Goal: Task Accomplishment & Management: Complete application form

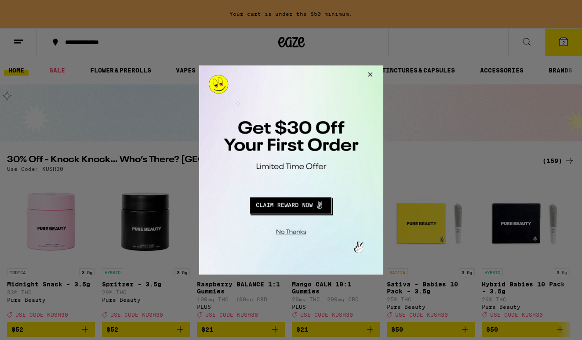
click at [295, 211] on button "Redirect to URL" at bounding box center [290, 204] width 153 height 21
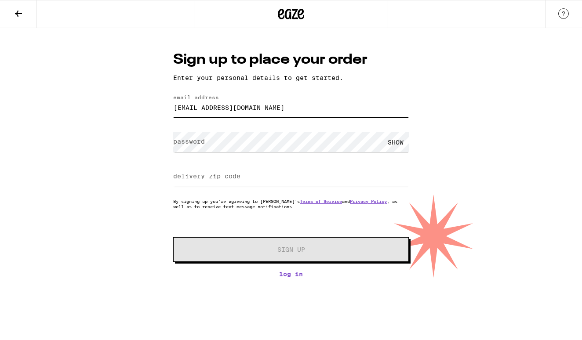
type input "annafrancescotter@gmail.com"
click at [393, 143] on div "SHOW" at bounding box center [395, 142] width 26 height 20
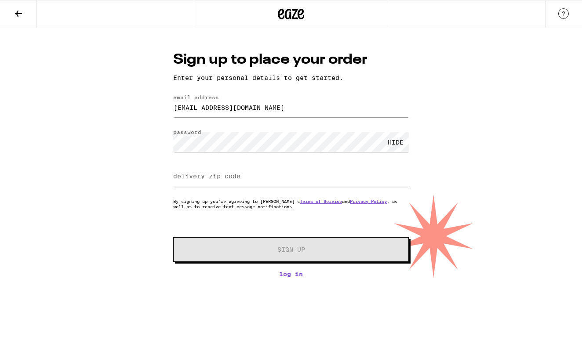
click at [303, 176] on input "delivery zip code" at bounding box center [291, 177] width 236 height 20
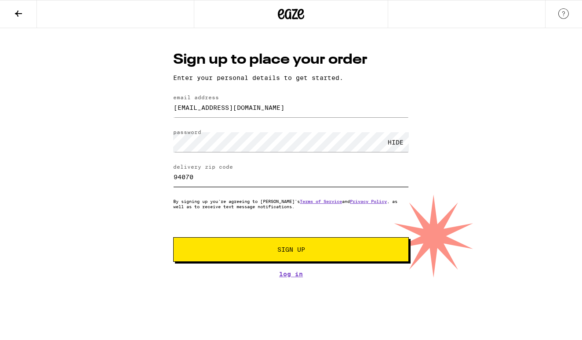
type input "94070"
click at [279, 253] on span "Sign Up" at bounding box center [291, 250] width 28 height 6
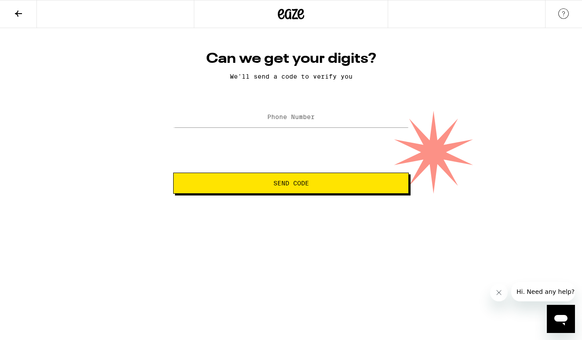
click at [295, 120] on label "Phone Number" at bounding box center [290, 116] width 47 height 7
type input "(650) 465-5454"
click at [296, 178] on button "Send Code" at bounding box center [291, 183] width 236 height 21
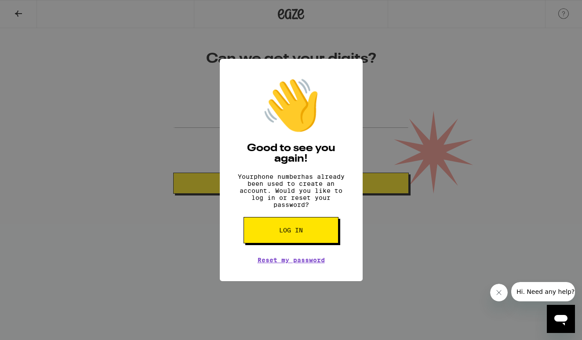
click at [295, 242] on button "Log in" at bounding box center [291, 230] width 95 height 26
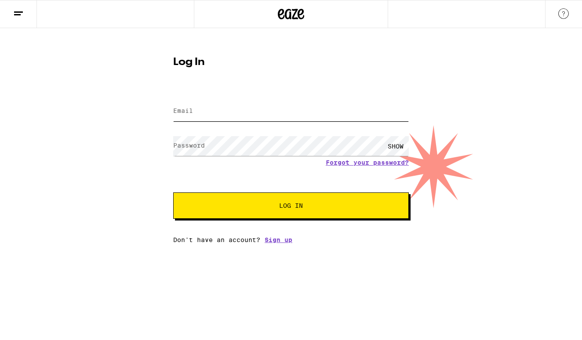
click at [215, 113] on input "Email" at bounding box center [291, 112] width 236 height 20
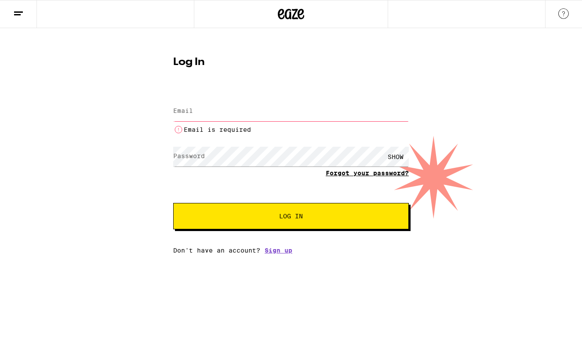
click at [391, 162] on form "Email Email Email is required Password Password SHOW Forgot your password? Log …" at bounding box center [291, 160] width 236 height 140
click at [301, 112] on input "Email" at bounding box center [291, 112] width 236 height 20
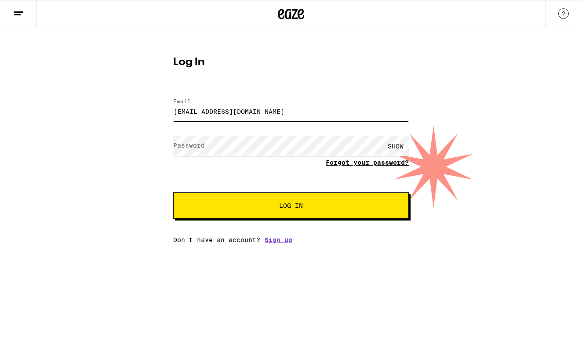
type input "annafrancescotter@gmail.com"
click at [349, 163] on link "Forgot your password?" at bounding box center [367, 162] width 83 height 7
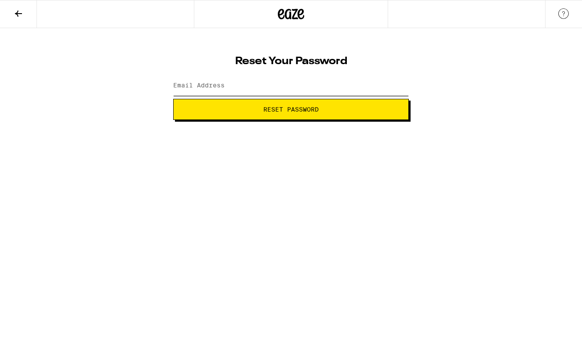
click at [288, 87] on input "Email Address" at bounding box center [291, 86] width 236 height 20
type input "annafrancescotter@gmail.com"
click at [291, 109] on button "Reset Password" at bounding box center [291, 109] width 236 height 21
click at [400, 85] on div "SHOW" at bounding box center [395, 86] width 26 height 20
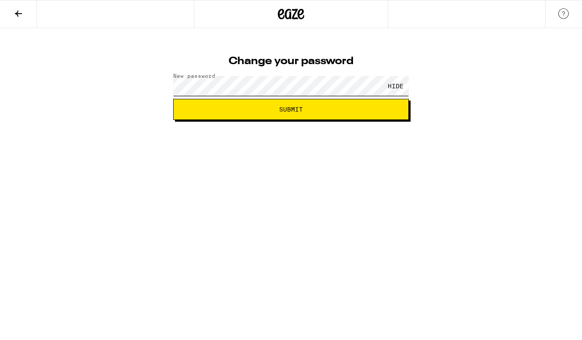
click at [291, 109] on button "Submit" at bounding box center [291, 109] width 236 height 21
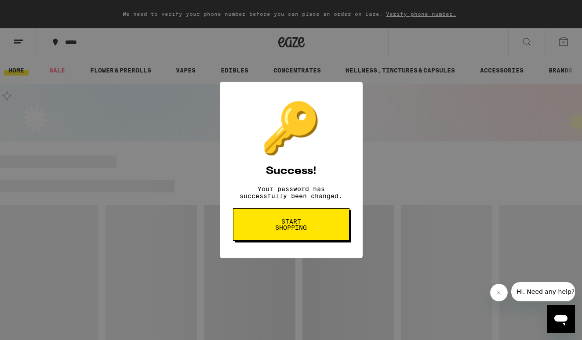
click at [313, 231] on span "Start shopping" at bounding box center [291, 224] width 45 height 12
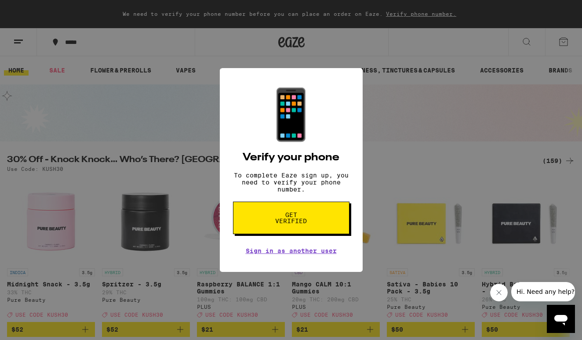
click at [413, 229] on div "📱 Verify your phone To complete Eaze sign up, you need to verify your phone num…" at bounding box center [291, 170] width 582 height 340
click at [295, 223] on span "Get verified" at bounding box center [291, 218] width 45 height 12
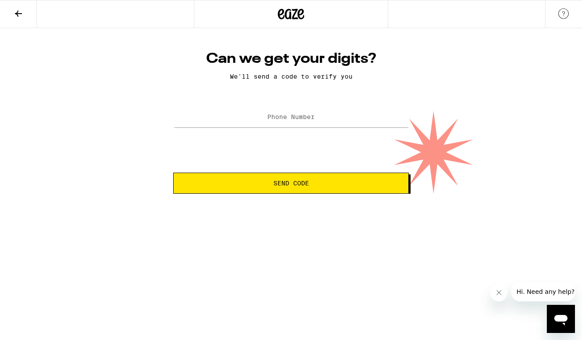
click at [287, 120] on label "Phone Number" at bounding box center [290, 116] width 47 height 7
type input "(650) 647-0543"
click at [291, 184] on button "Send Code" at bounding box center [291, 183] width 236 height 21
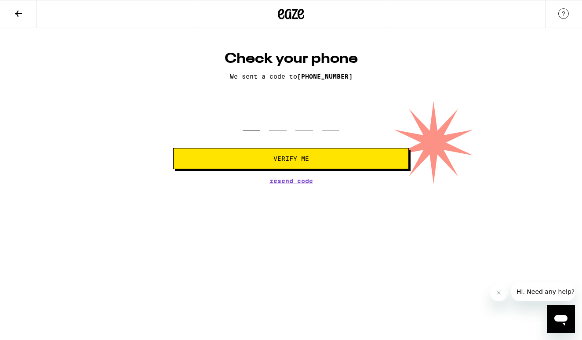
click at [252, 130] on input "tel" at bounding box center [252, 118] width 18 height 26
click at [280, 181] on span "Resend Code" at bounding box center [291, 181] width 44 height 6
click at [250, 126] on input "tel" at bounding box center [252, 118] width 18 height 26
type input "6"
type input "3"
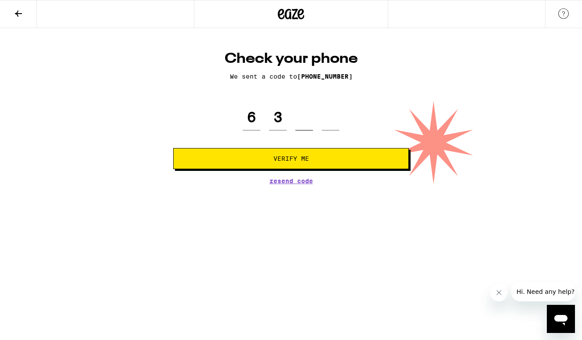
type input "0"
type input "2"
click at [291, 160] on button "Verify Me" at bounding box center [291, 158] width 236 height 21
type input "6"
type input "2"
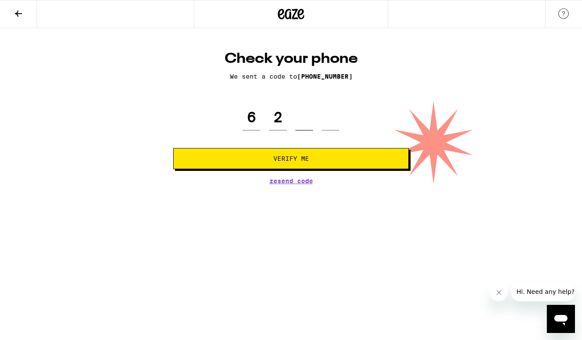
type input "0"
type input "3"
click at [291, 160] on button "Verify Me" at bounding box center [291, 158] width 236 height 21
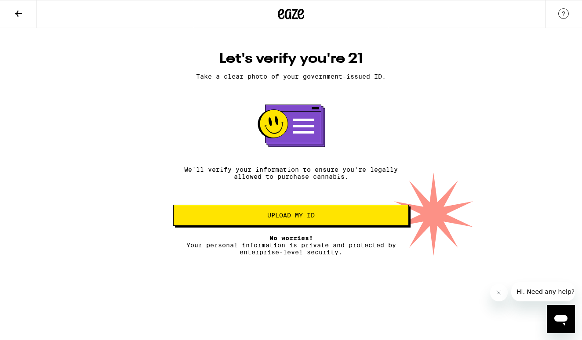
click at [296, 218] on span "Upload my ID" at bounding box center [290, 215] width 47 height 6
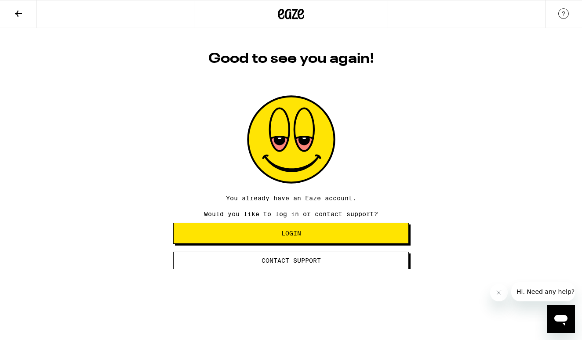
click at [301, 242] on button "Login" at bounding box center [291, 233] width 236 height 21
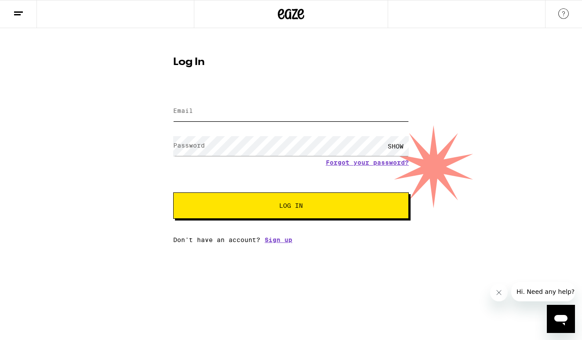
click at [258, 114] on input "Email" at bounding box center [291, 112] width 236 height 20
click at [256, 111] on input "Email" at bounding box center [291, 112] width 236 height 20
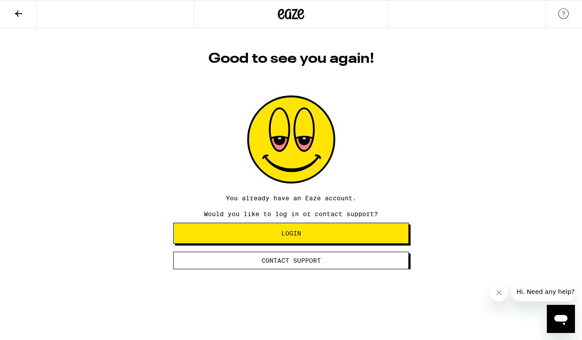
click at [293, 269] on html "Good to see you again! You already have an Eaze account. Would you like to log …" at bounding box center [291, 134] width 582 height 269
click at [293, 267] on button "Contact Support" at bounding box center [291, 261] width 236 height 18
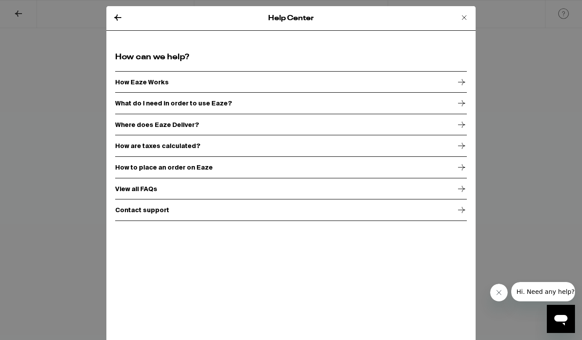
click at [180, 209] on div "Contact support" at bounding box center [291, 210] width 352 height 22
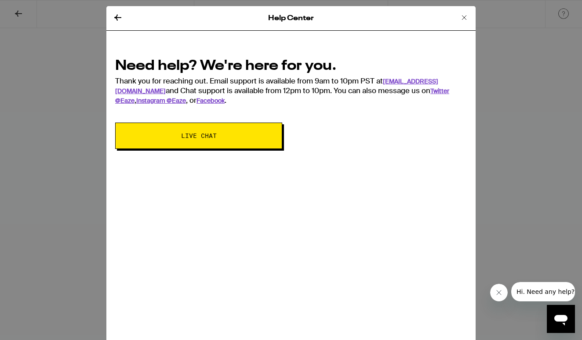
click at [202, 139] on span "Live Chat" at bounding box center [199, 136] width 36 height 6
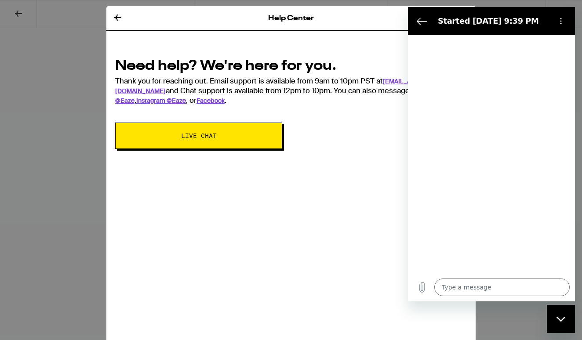
type textarea "x"
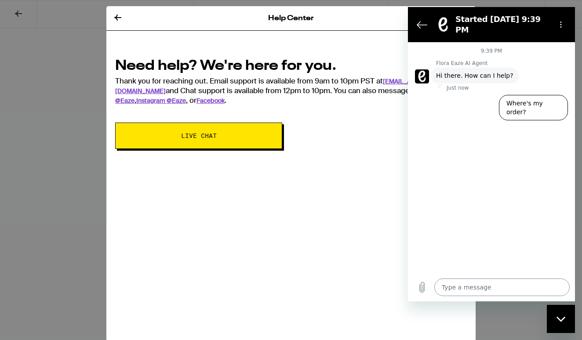
click at [470, 290] on textarea at bounding box center [501, 288] width 135 height 18
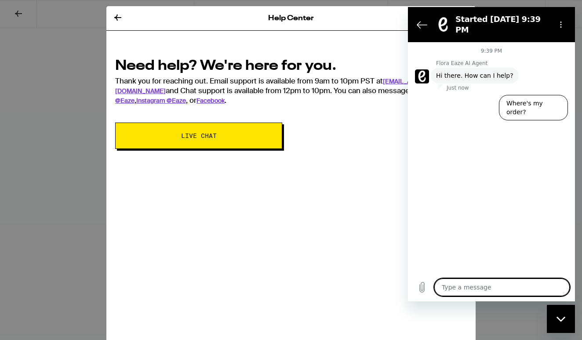
type textarea "n"
type textarea "x"
type textarea "no"
type textarea "x"
type textarea "no"
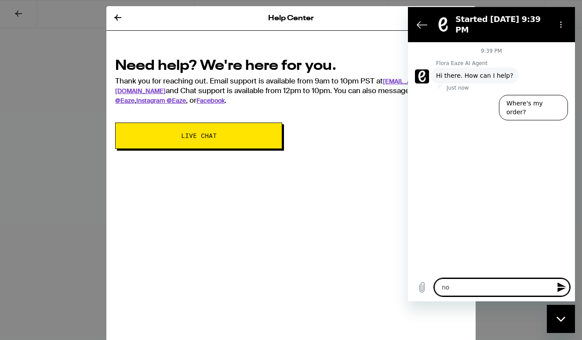
type textarea "x"
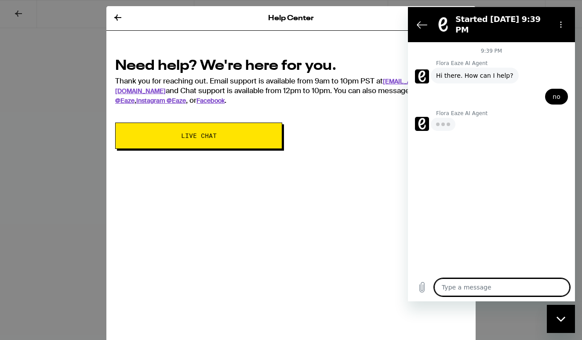
type textarea "m"
type textarea "x"
type textarea "my"
type textarea "x"
type textarea "my"
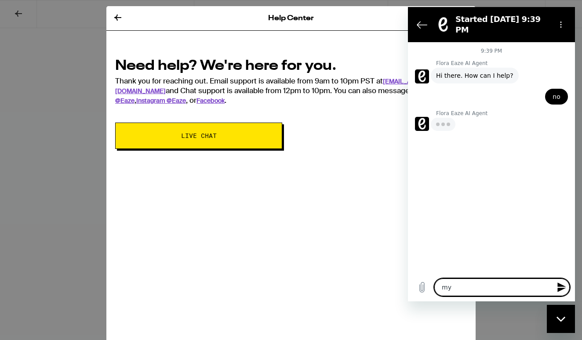
type textarea "x"
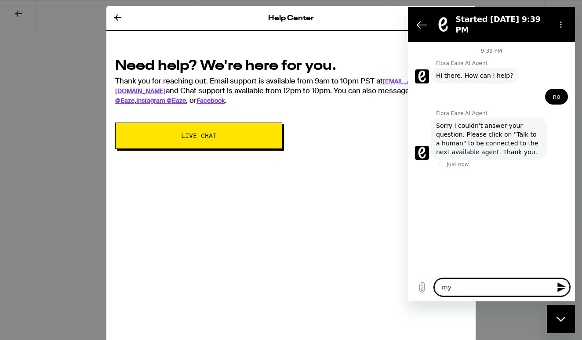
type textarea "my a"
type textarea "x"
type textarea "my ac"
type textarea "x"
type textarea "my acc"
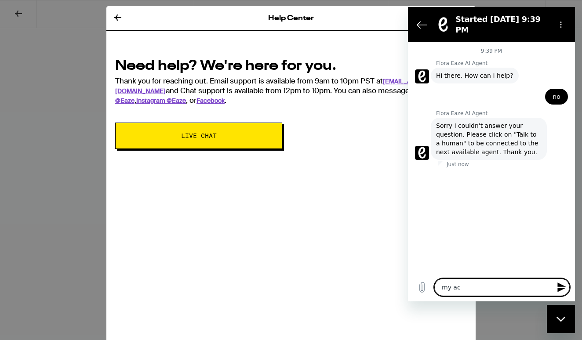
type textarea "x"
type textarea "my acco"
type textarea "x"
type textarea "my accou"
type textarea "x"
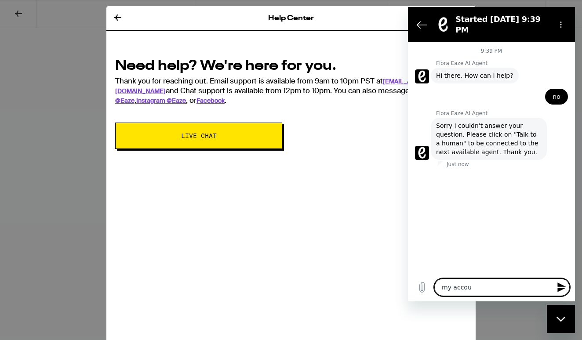
type textarea "my accoun"
type textarea "x"
type textarea "my account"
type textarea "x"
type textarea "my account"
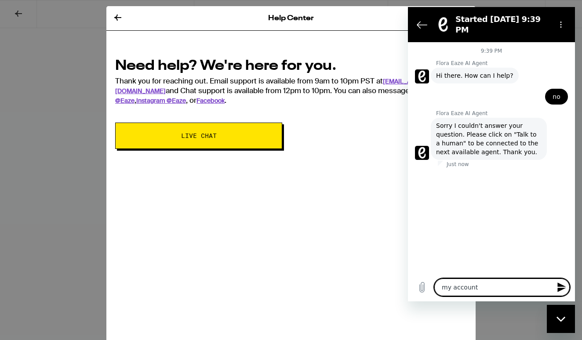
type textarea "x"
type textarea "my account h"
type textarea "x"
type textarea "my account ha"
type textarea "x"
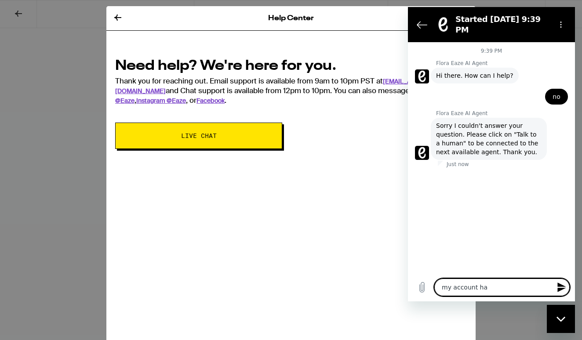
type textarea "my account has"
type textarea "x"
type textarea "my account has"
type textarea "x"
type textarea "my account has l"
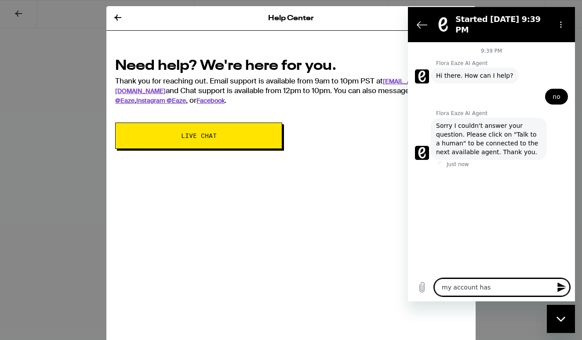
type textarea "x"
type textarea "my account has lc"
type textarea "x"
type textarea "my account has lco"
type textarea "x"
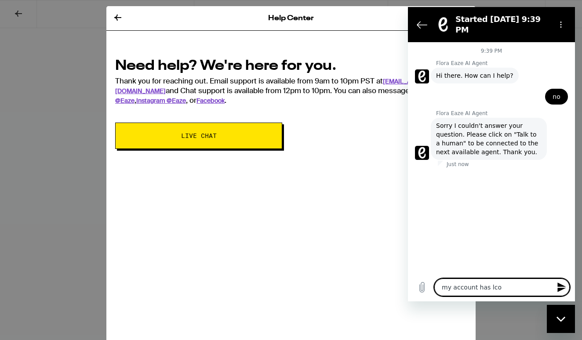
type textarea "my account has lcok"
type textarea "x"
type textarea "my account has lcoke"
type textarea "x"
type textarea "my account has lcoked"
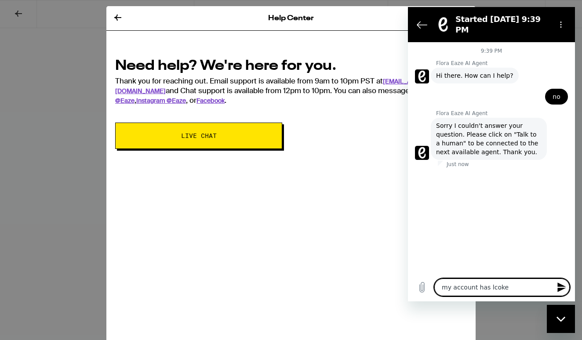
type textarea "x"
type textarea "my account has locked"
type textarea "x"
type textarea "my account has locked m"
type textarea "x"
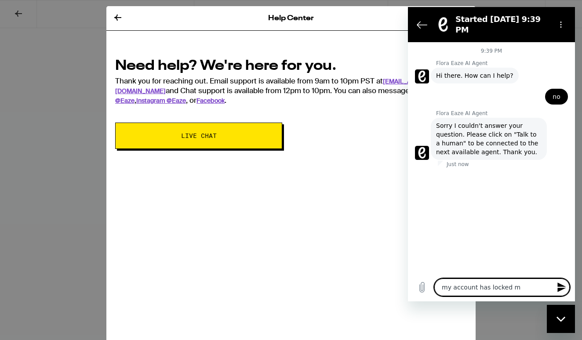
type textarea "my account has locked me"
type textarea "x"
type textarea "my account has locked me"
type textarea "x"
type textarea "my account has locked me o"
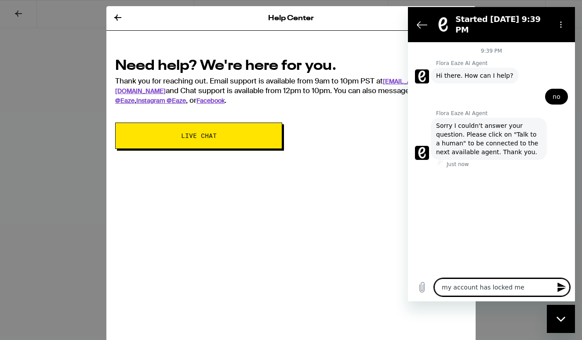
type textarea "x"
type textarea "my account has locked me ou"
type textarea "x"
type textarea "my account has locked me out"
type textarea "x"
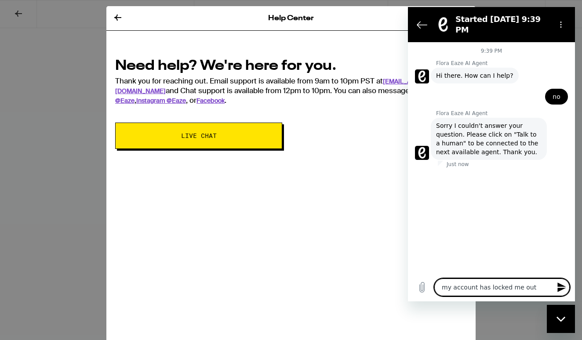
type textarea "my account has locked me out"
type textarea "x"
type textarea "my account has locked me out f"
type textarea "x"
type textarea "my account has locked me out fo"
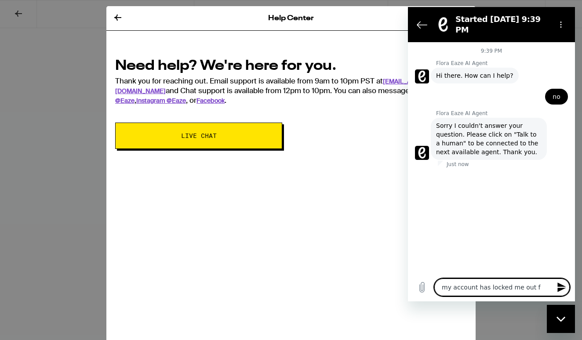
type textarea "x"
type textarea "my account has locked me out for"
type textarea "x"
type textarea "my account has locked me out for"
type textarea "x"
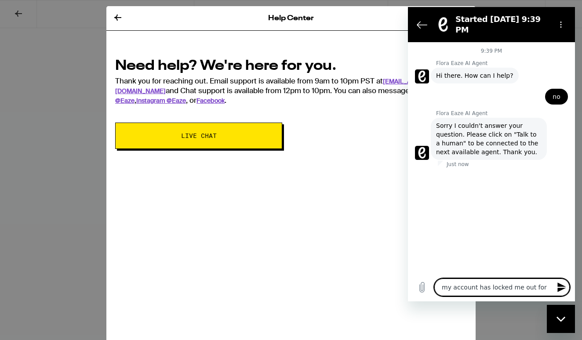
type textarea "my account has locked me out for t"
type textarea "x"
type textarea "my account has locked me out for th"
type textarea "x"
type textarea "my account has locked me out for the"
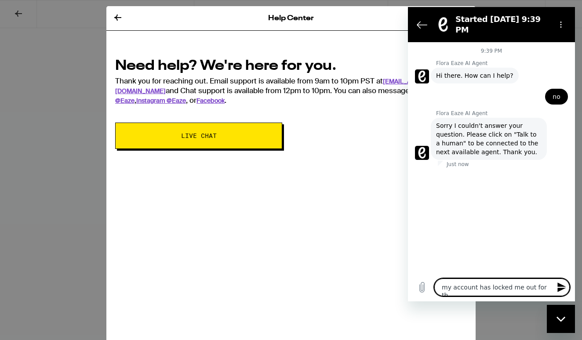
type textarea "x"
type textarea "my account has locked me out for the"
type textarea "x"
type textarea "my account has locked me out for the p"
type textarea "x"
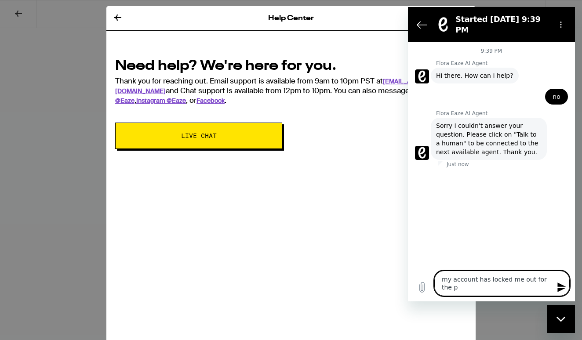
type textarea "my account has locked me out for the pa"
type textarea "x"
type textarea "my account has locked me out for the pas"
type textarea "x"
type textarea "my account has locked me out for the past"
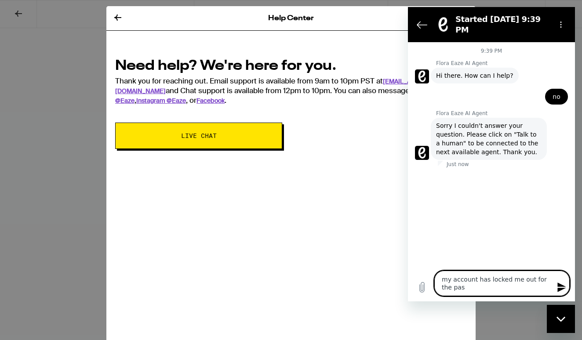
type textarea "x"
type textarea "my account has locked me out for the past"
type textarea "x"
type textarea "my account has locked me out for the past h"
type textarea "x"
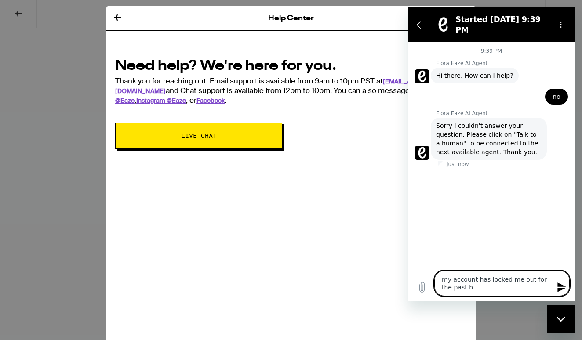
type textarea "my account has locked me out for the past ho"
type textarea "x"
type textarea "my account has locked me out for the past hou"
type textarea "x"
type textarea "my account has locked me out for the past hour"
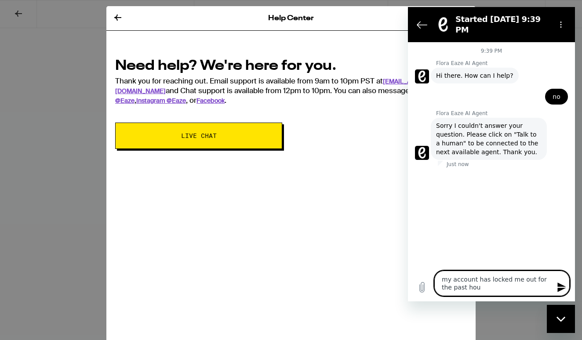
type textarea "x"
type textarea "my account has locked me out for the past hour"
type textarea "x"
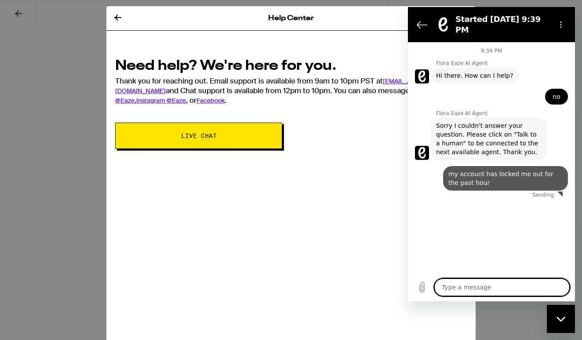
type textarea "x"
type textarea "i"
type textarea "x"
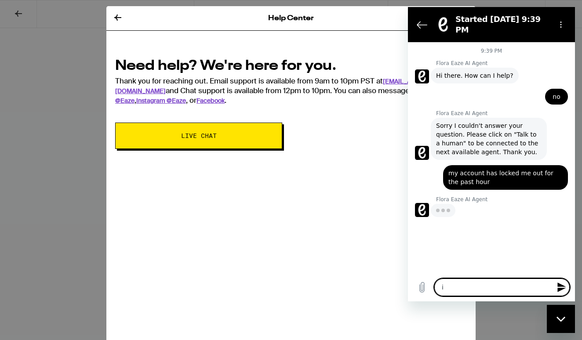
type textarea "I"
type textarea "x"
type textarea "I h"
type textarea "x"
type textarea "I ha"
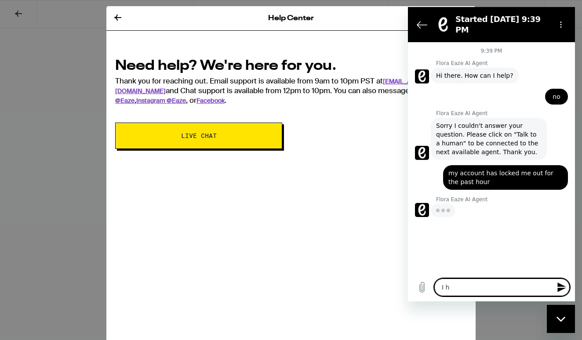
type textarea "x"
type textarea "I hav"
type textarea "x"
type textarea "I have"
type textarea "x"
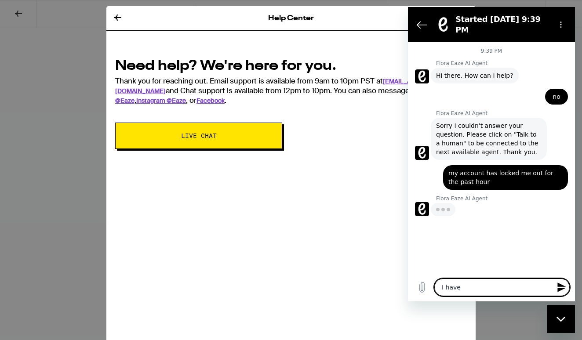
type textarea "I have"
type textarea "x"
type textarea "I have v"
type textarea "x"
type textarea "I have ve"
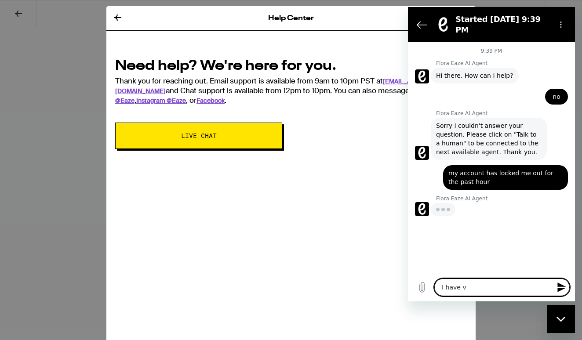
type textarea "x"
type textarea "I have ver"
type textarea "x"
type textarea "I have veri"
type textarea "x"
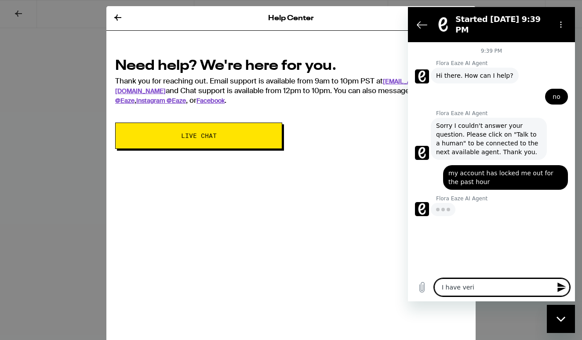
type textarea "I have verif"
type textarea "x"
type textarea "I have verifi"
type textarea "x"
type textarea "I have verifie"
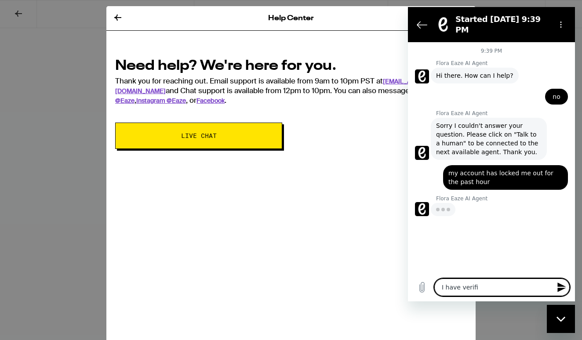
type textarea "x"
type textarea "I have verified"
type textarea "x"
type textarea "I have verified"
type textarea "x"
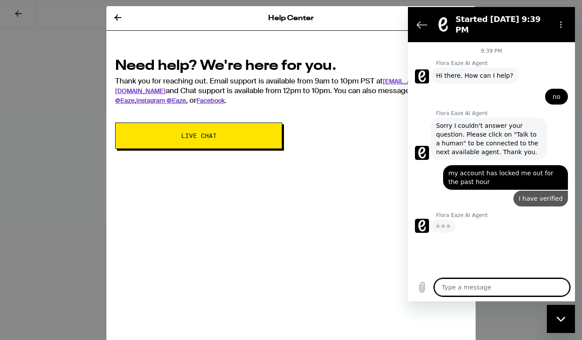
type textarea "x"
type textarea "i"
type textarea "x"
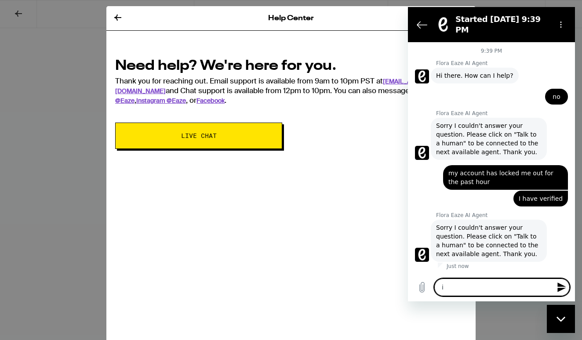
type textarea "I"
type textarea "x"
type textarea "I a"
type textarea "x"
type textarea "I am"
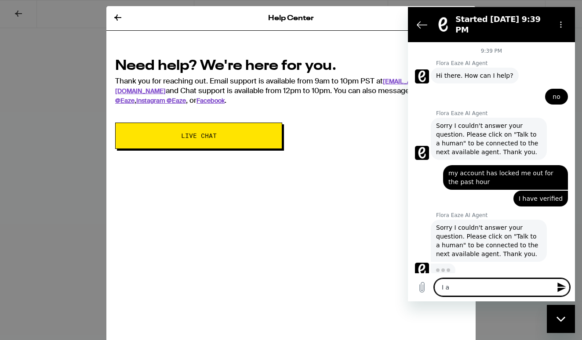
type textarea "x"
type textarea "I am"
type textarea "x"
type textarea "I am"
type textarea "x"
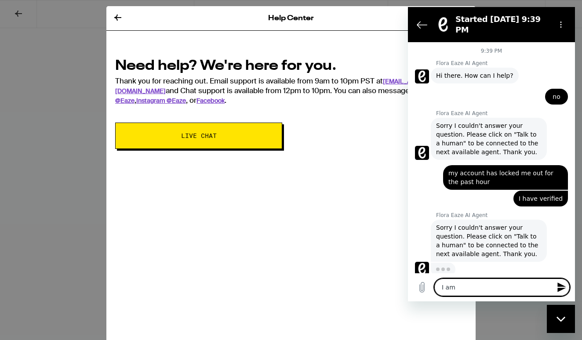
type textarea "I a"
type textarea "x"
type textarea "I"
type textarea "x"
type textarea "I"
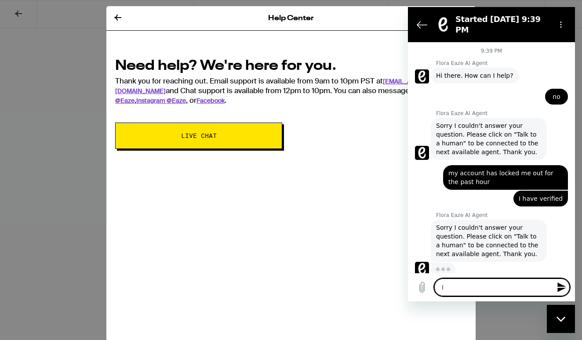
type textarea "x"
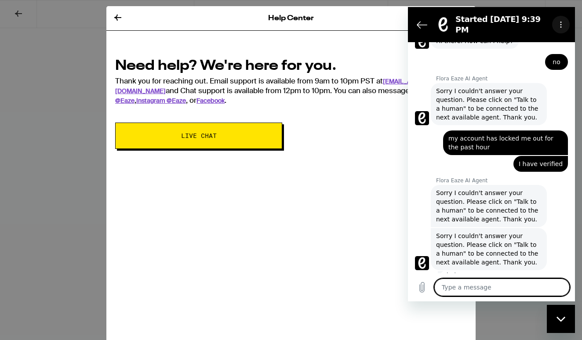
click at [565, 17] on button "Options menu" at bounding box center [561, 25] width 18 height 18
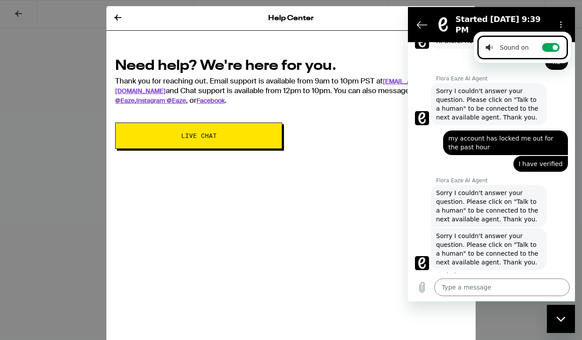
click at [542, 22] on h2 "Started Sep 10 at 9:39 PM" at bounding box center [501, 24] width 93 height 21
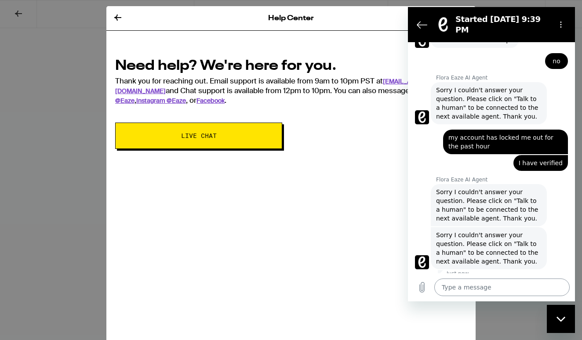
scroll to position [35, 0]
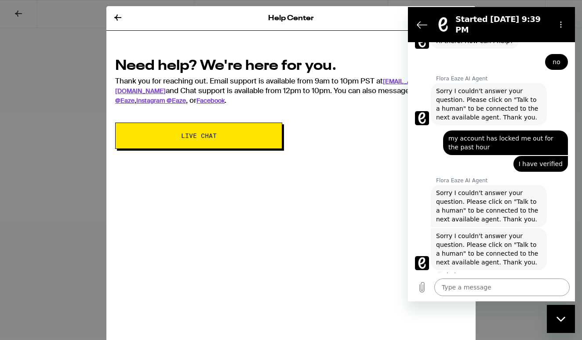
click at [478, 286] on textarea at bounding box center [501, 288] width 135 height 18
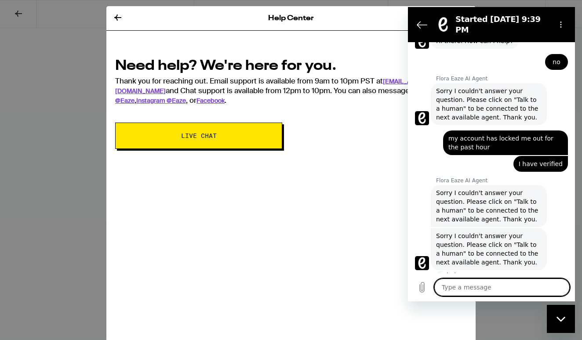
type textarea "w"
type textarea "x"
type textarea "wh"
type textarea "x"
type textarea "whe"
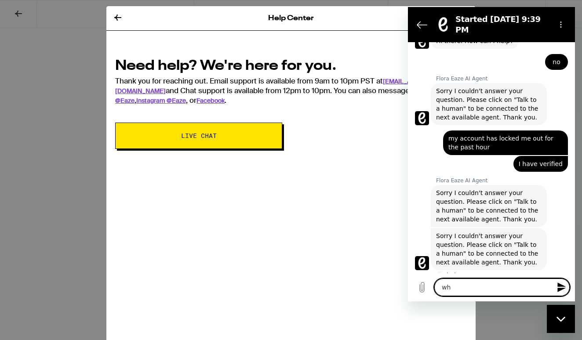
type textarea "x"
type textarea "wher"
type textarea "x"
type textarea "where"
type textarea "x"
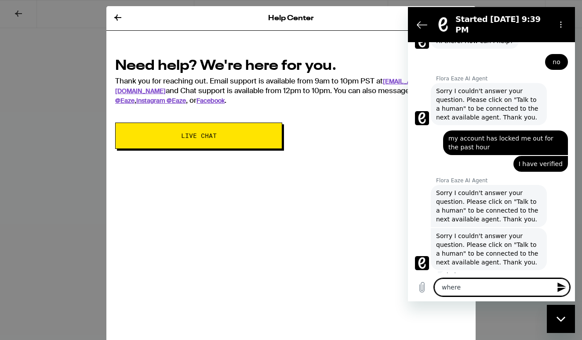
type textarea "where"
type textarea "x"
type textarea "where d"
type textarea "x"
type textarea "where do"
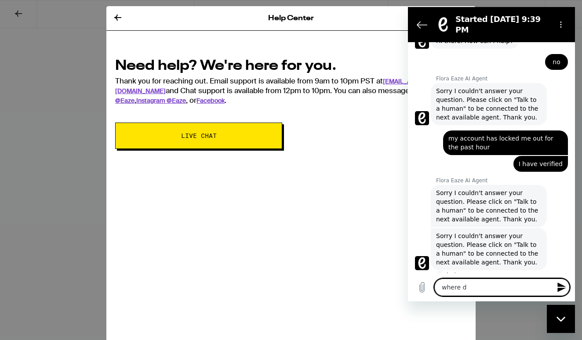
type textarea "x"
type textarea "where doe"
type textarea "x"
type textarea "where does"
type textarea "x"
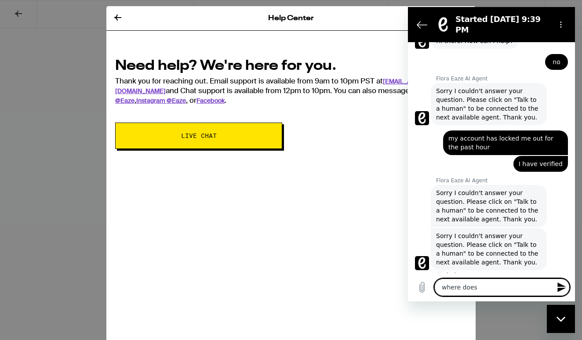
type textarea "where does"
type textarea "x"
type textarea "where does i"
type textarea "x"
type textarea "where does it"
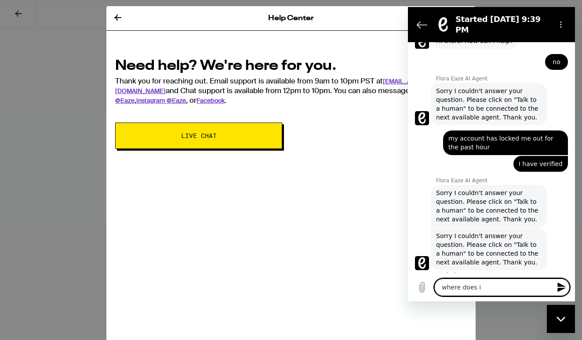
type textarea "x"
type textarea "where does it"
type textarea "x"
type textarea "where does it s"
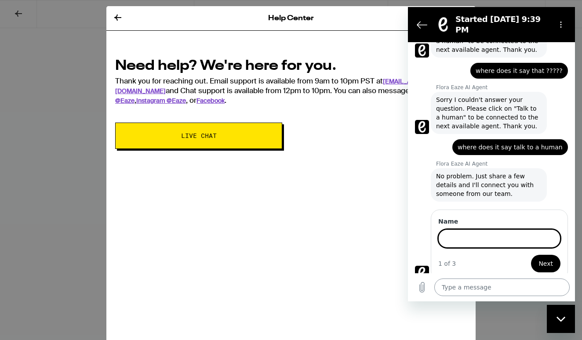
scroll to position [247, 0]
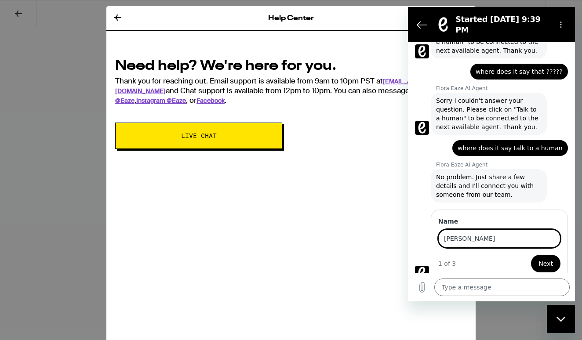
click at [546, 257] on button "Next" at bounding box center [545, 264] width 29 height 18
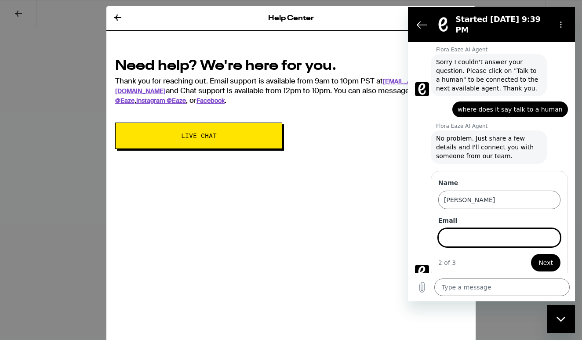
scroll to position [284, 0]
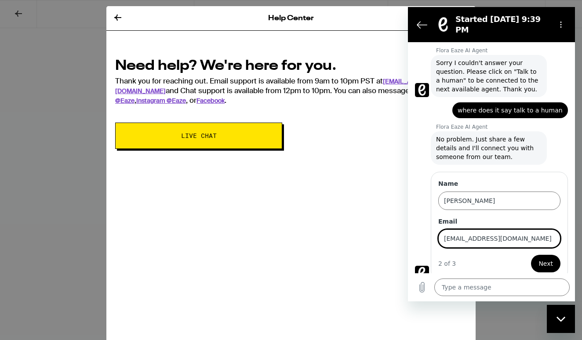
click at [546, 257] on button "Next" at bounding box center [545, 264] width 29 height 18
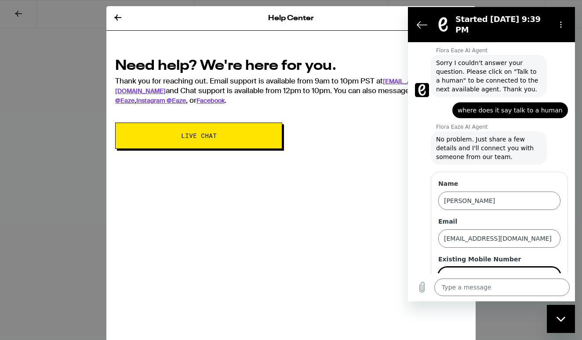
click at [546, 295] on button "Send" at bounding box center [545, 302] width 30 height 18
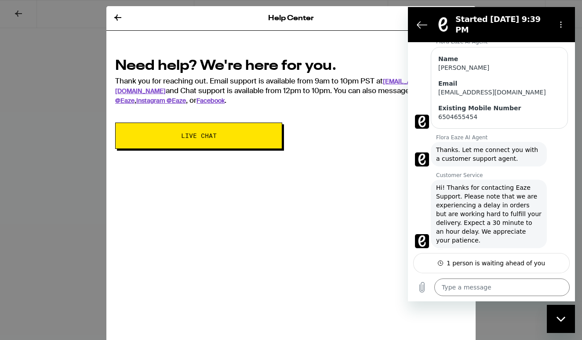
scroll to position [425, 0]
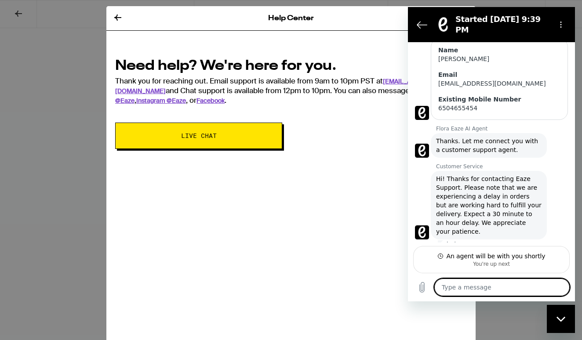
click at [474, 281] on textarea at bounding box center [501, 288] width 135 height 18
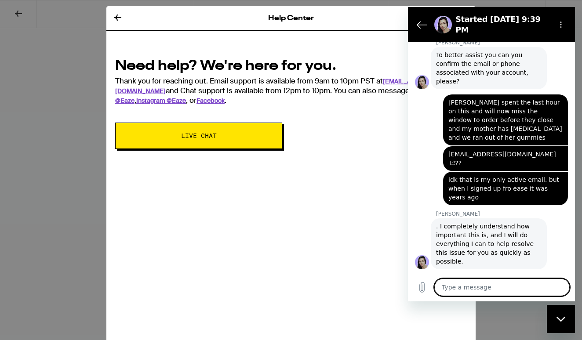
scroll to position [897, 0]
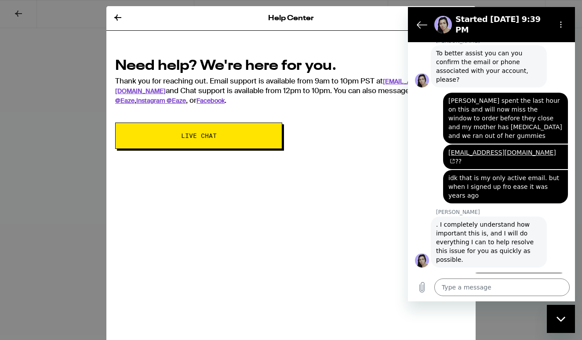
click at [367, 131] on div "Need help? We're here for you. Thank you for reaching out. Email support is ava…" at bounding box center [290, 100] width 369 height 115
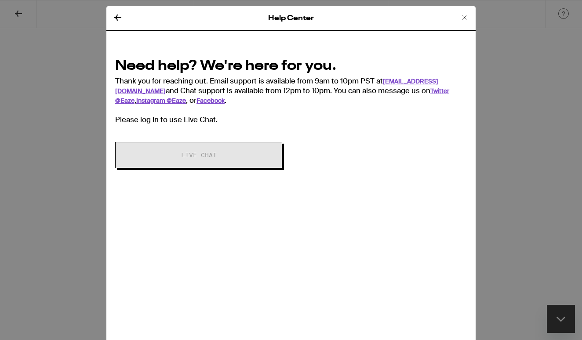
scroll to position [914, 0]
click at [465, 12] on icon at bounding box center [464, 17] width 11 height 11
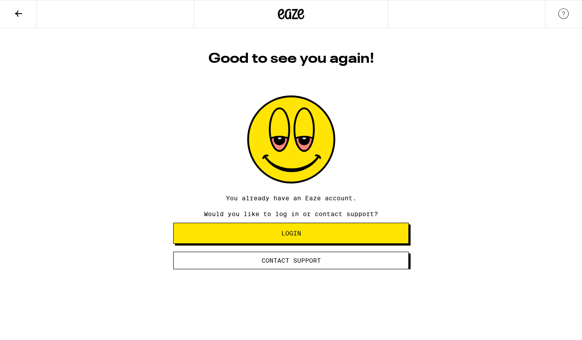
click at [298, 269] on button "Contact Support" at bounding box center [291, 261] width 236 height 18
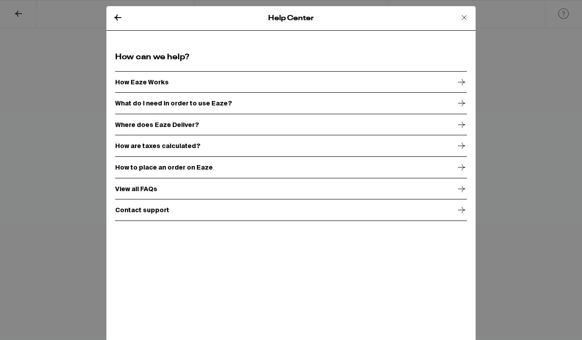
click at [226, 212] on div "Contact support" at bounding box center [291, 210] width 352 height 22
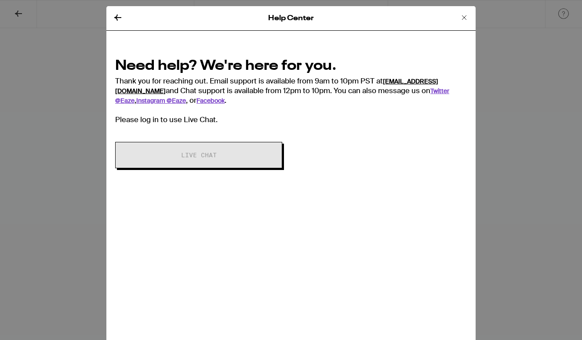
click at [410, 79] on link "support@eaze.com" at bounding box center [276, 86] width 323 height 18
